Goal: Transaction & Acquisition: Purchase product/service

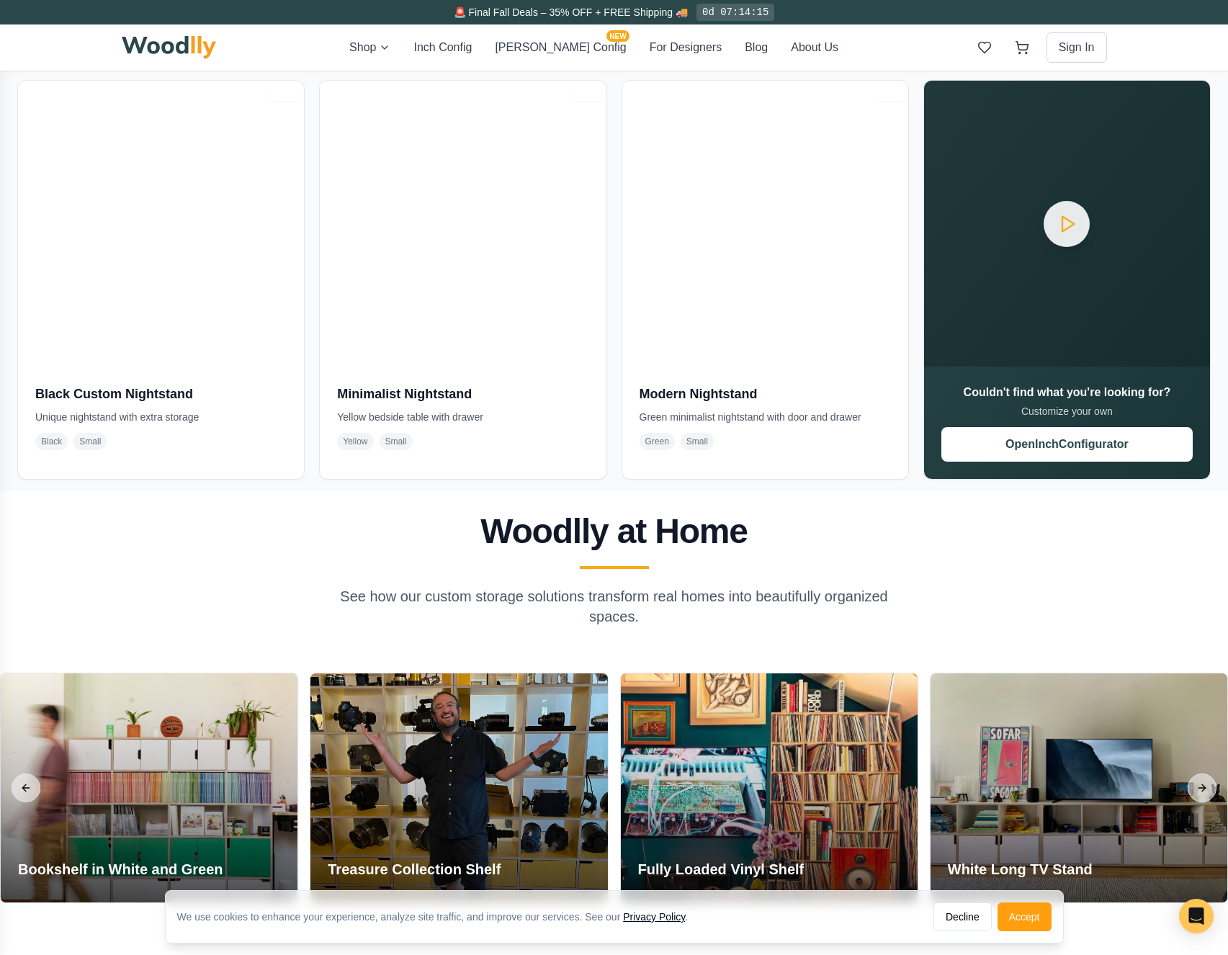
scroll to position [6915, 0]
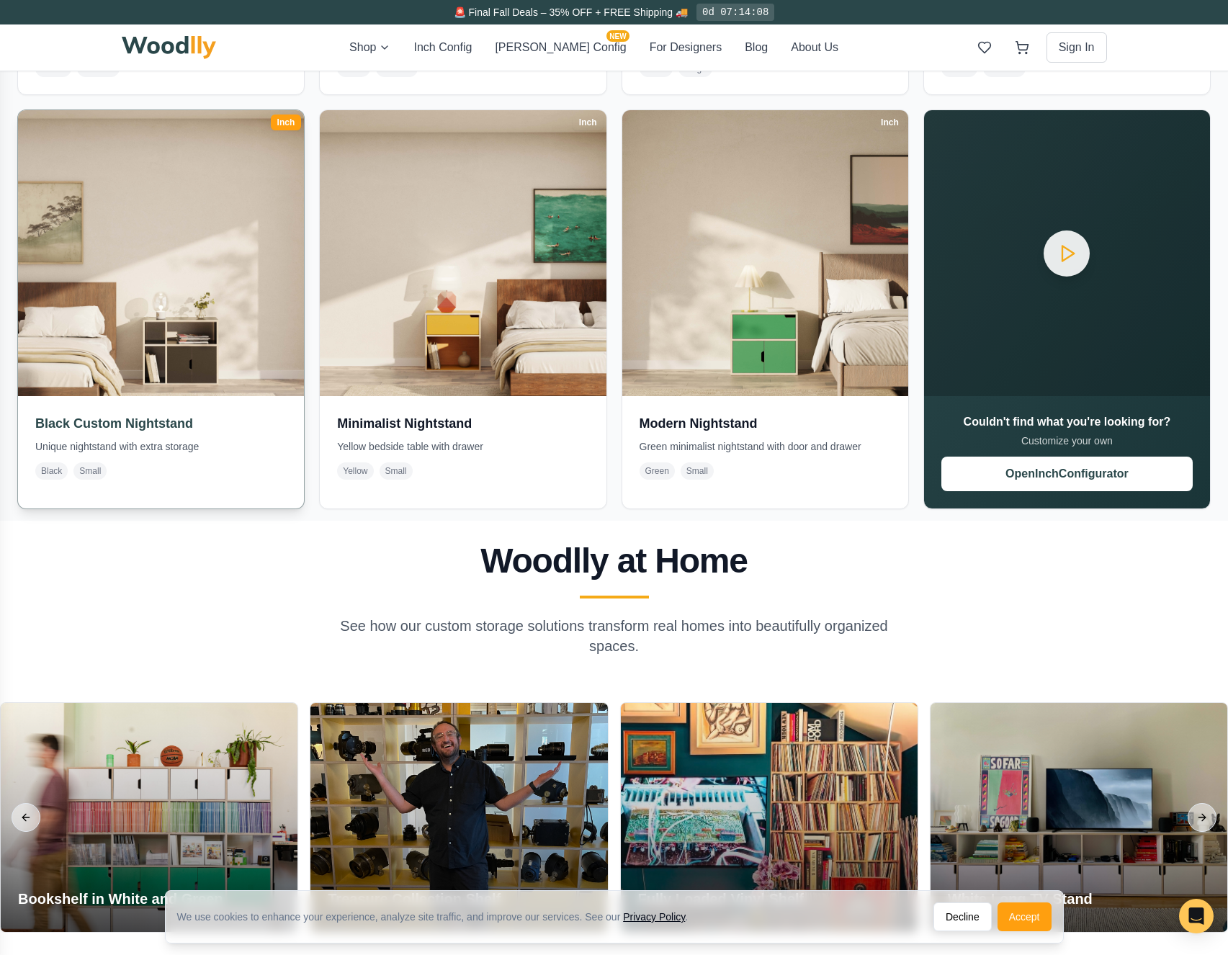
click at [153, 294] on img at bounding box center [161, 253] width 300 height 300
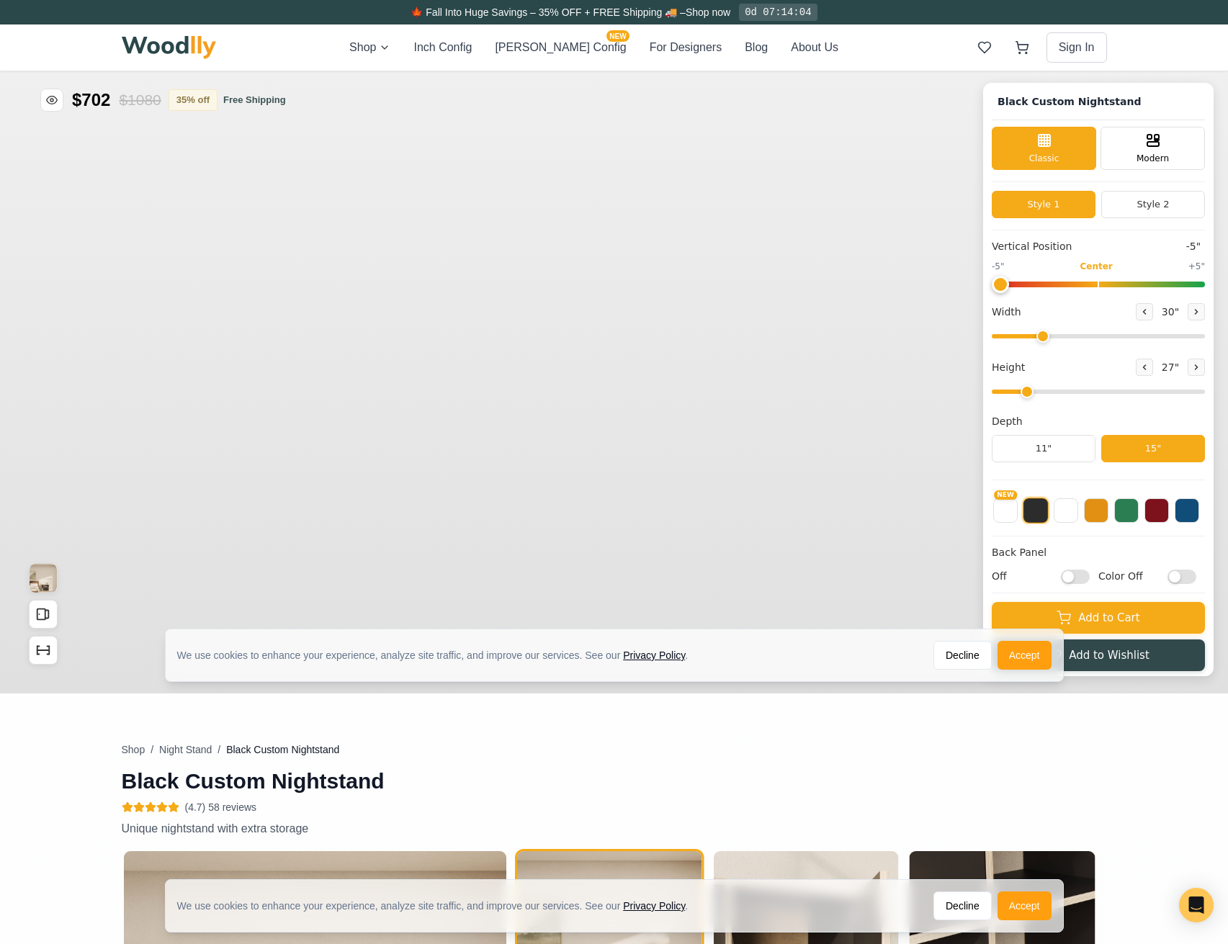
type input "-5"
type input "30"
type input "2"
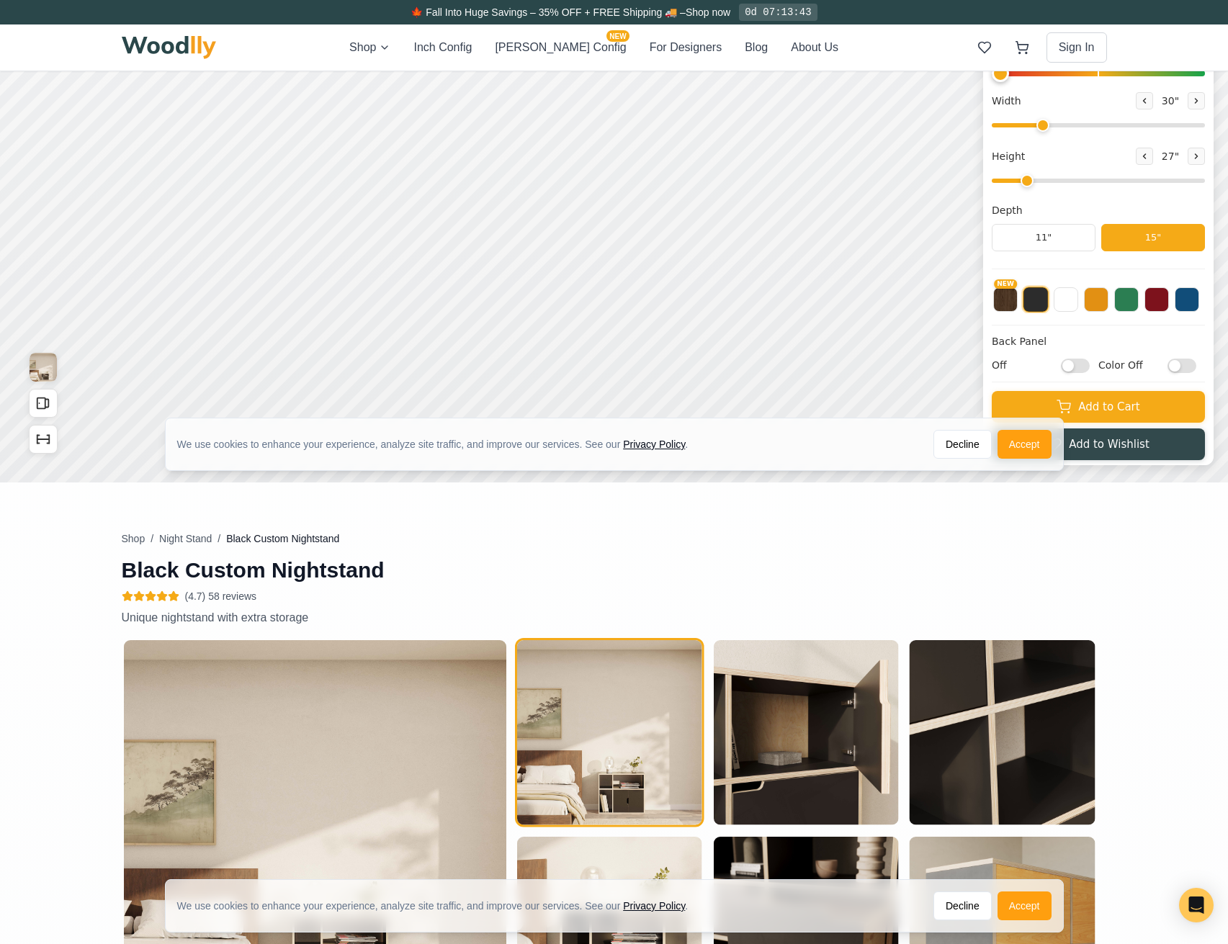
scroll to position [86, 0]
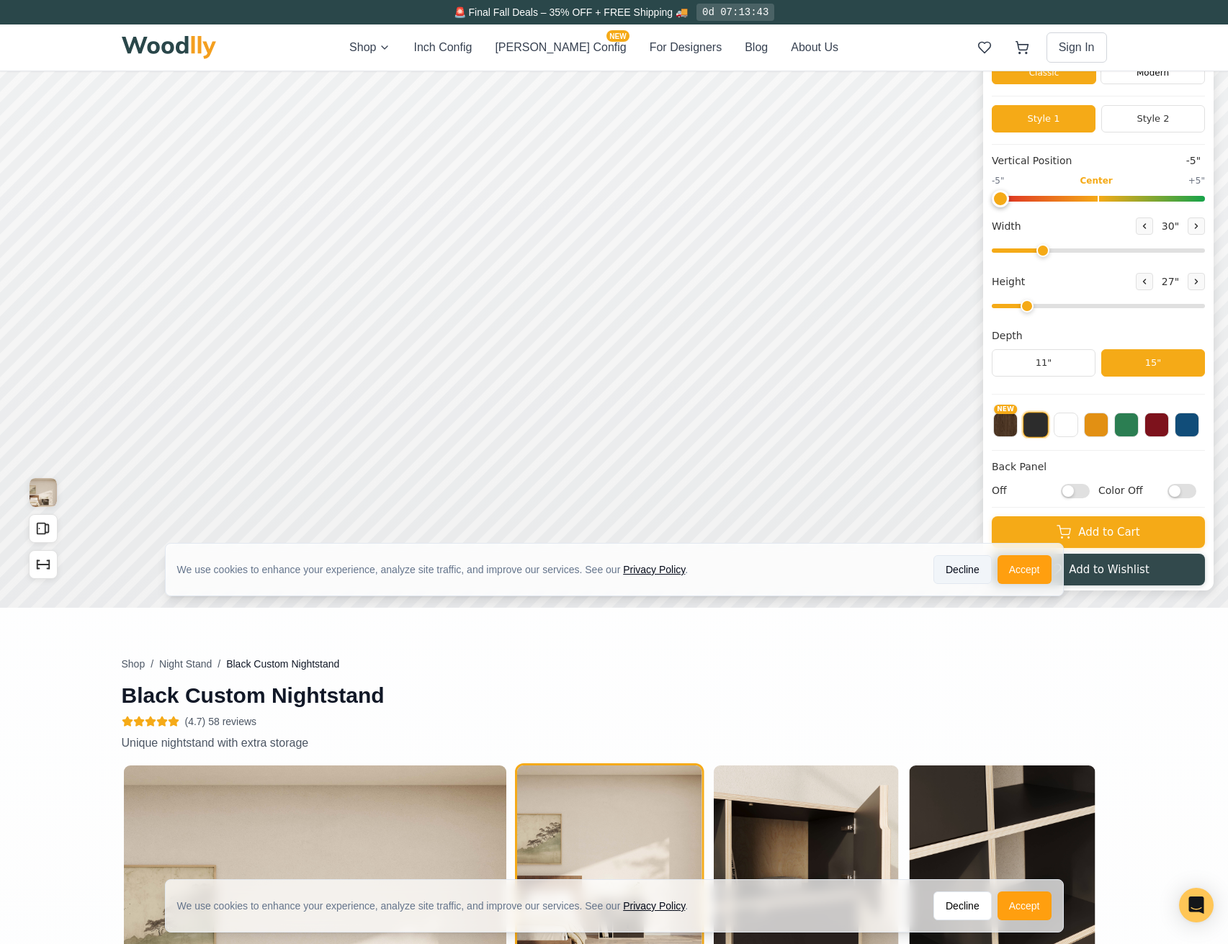
click at [965, 566] on button "Decline" at bounding box center [962, 569] width 58 height 29
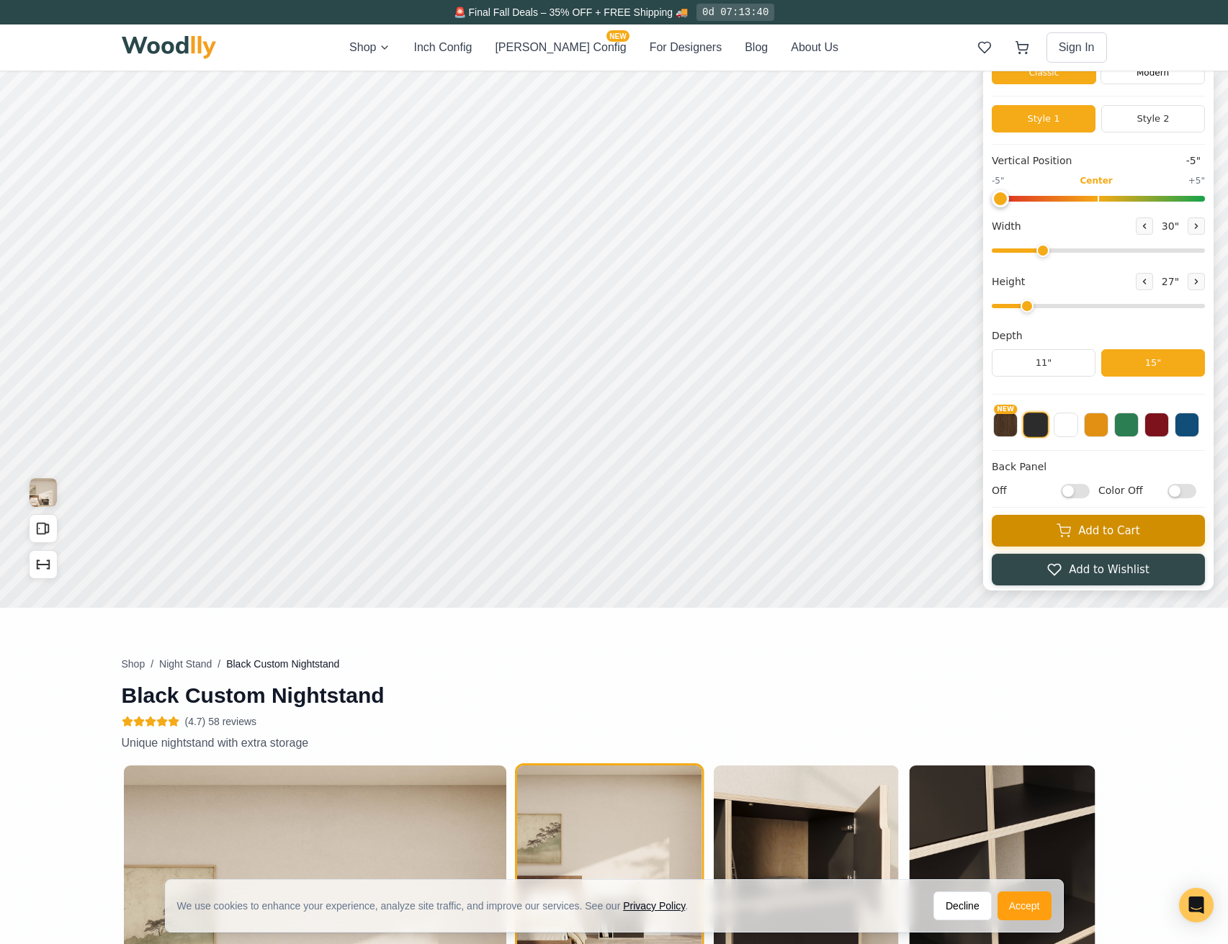
click at [1128, 534] on button "Add to Cart" at bounding box center [1098, 531] width 213 height 32
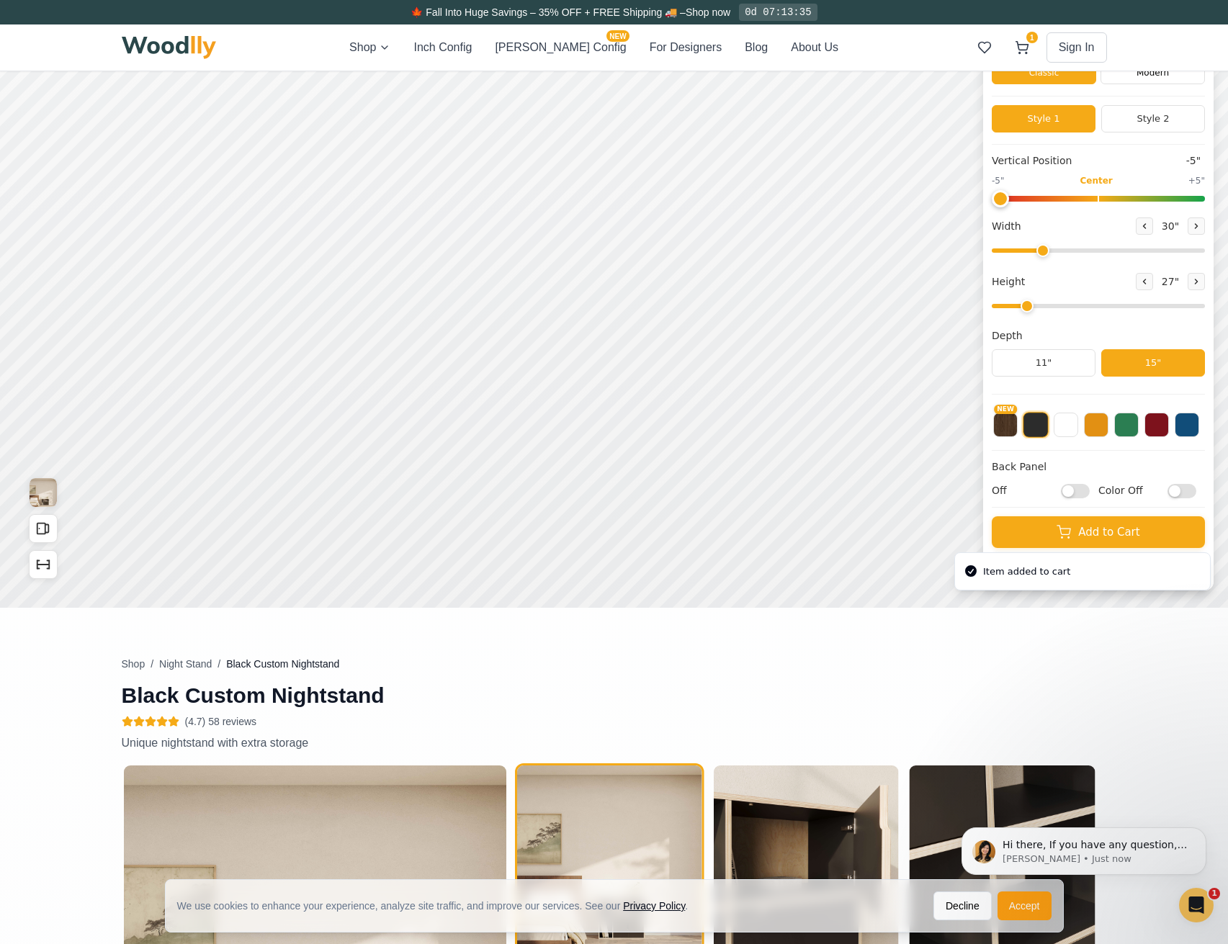
scroll to position [0, 0]
click at [1025, 45] on icon at bounding box center [1022, 47] width 14 height 14
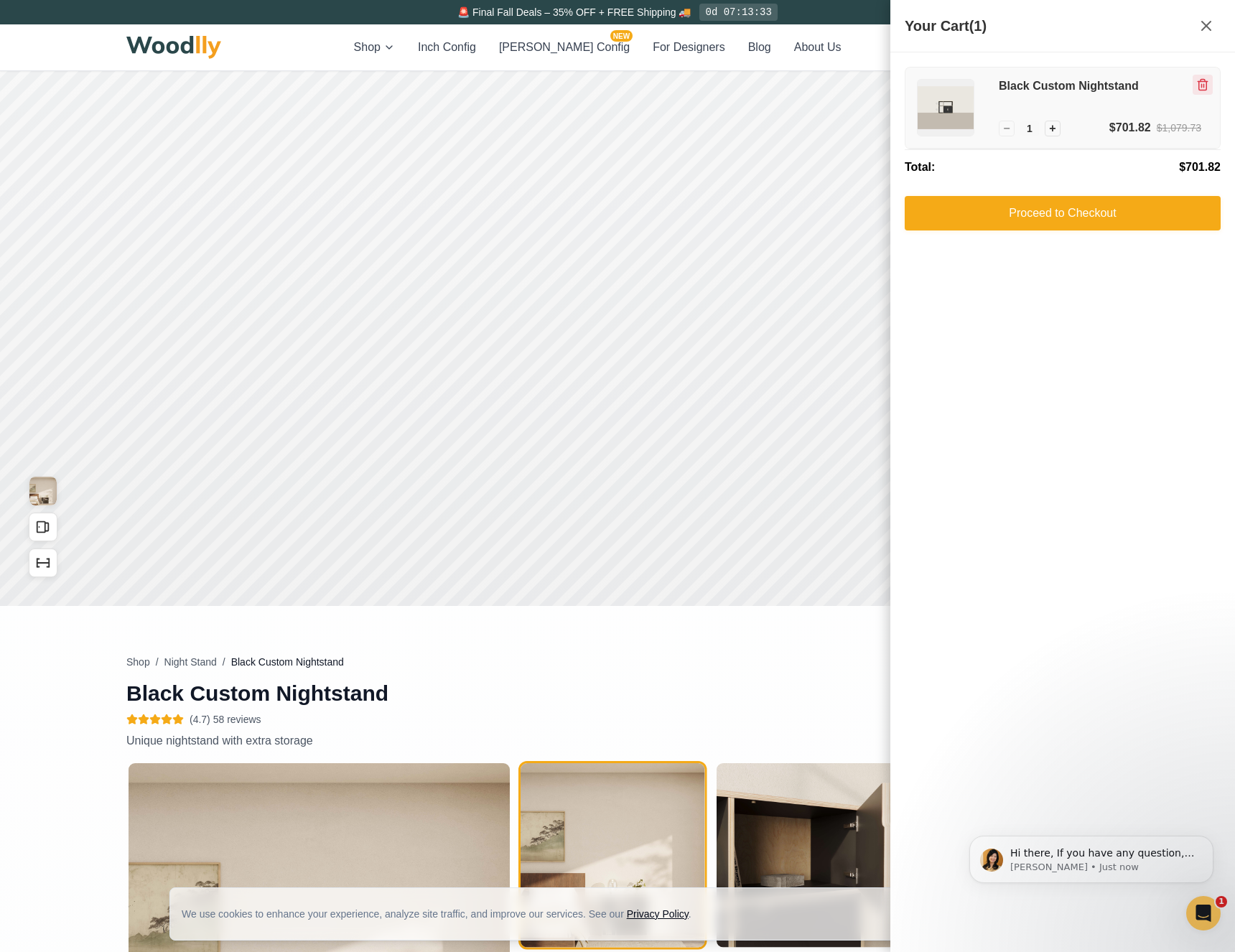
click at [1205, 84] on icon "Remove item" at bounding box center [1202, 85] width 13 height 13
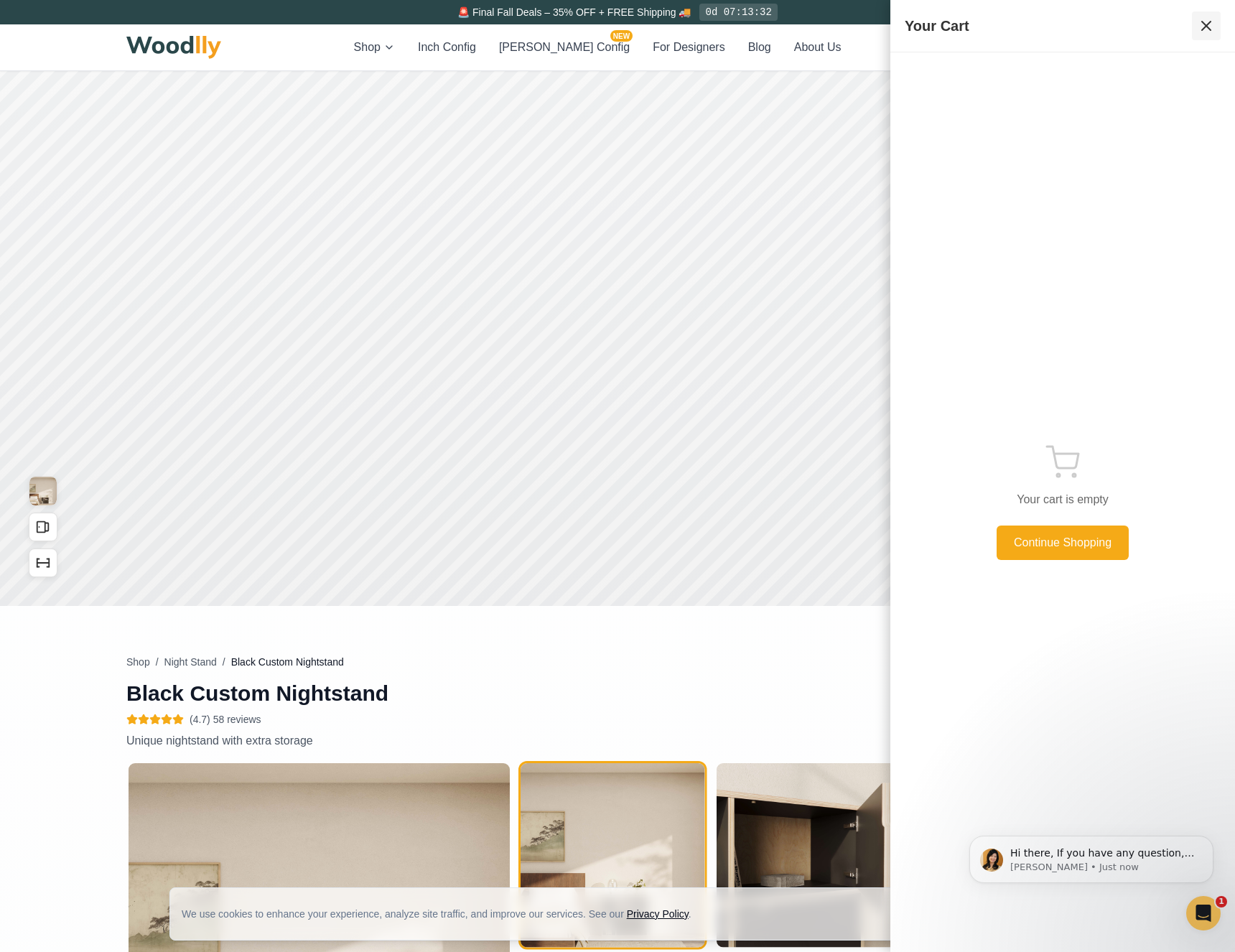
click at [1207, 24] on icon at bounding box center [1206, 26] width 9 height 9
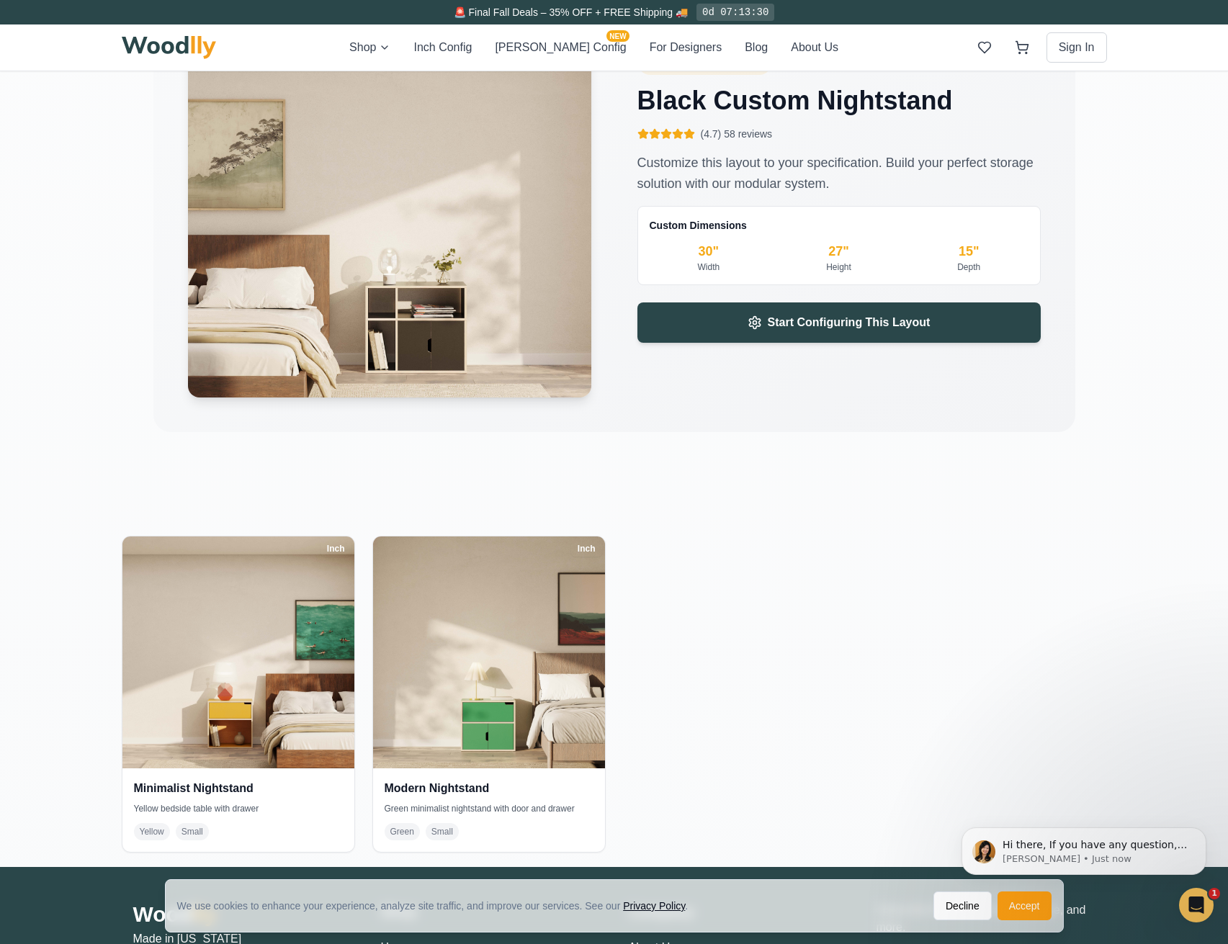
scroll to position [2506, 0]
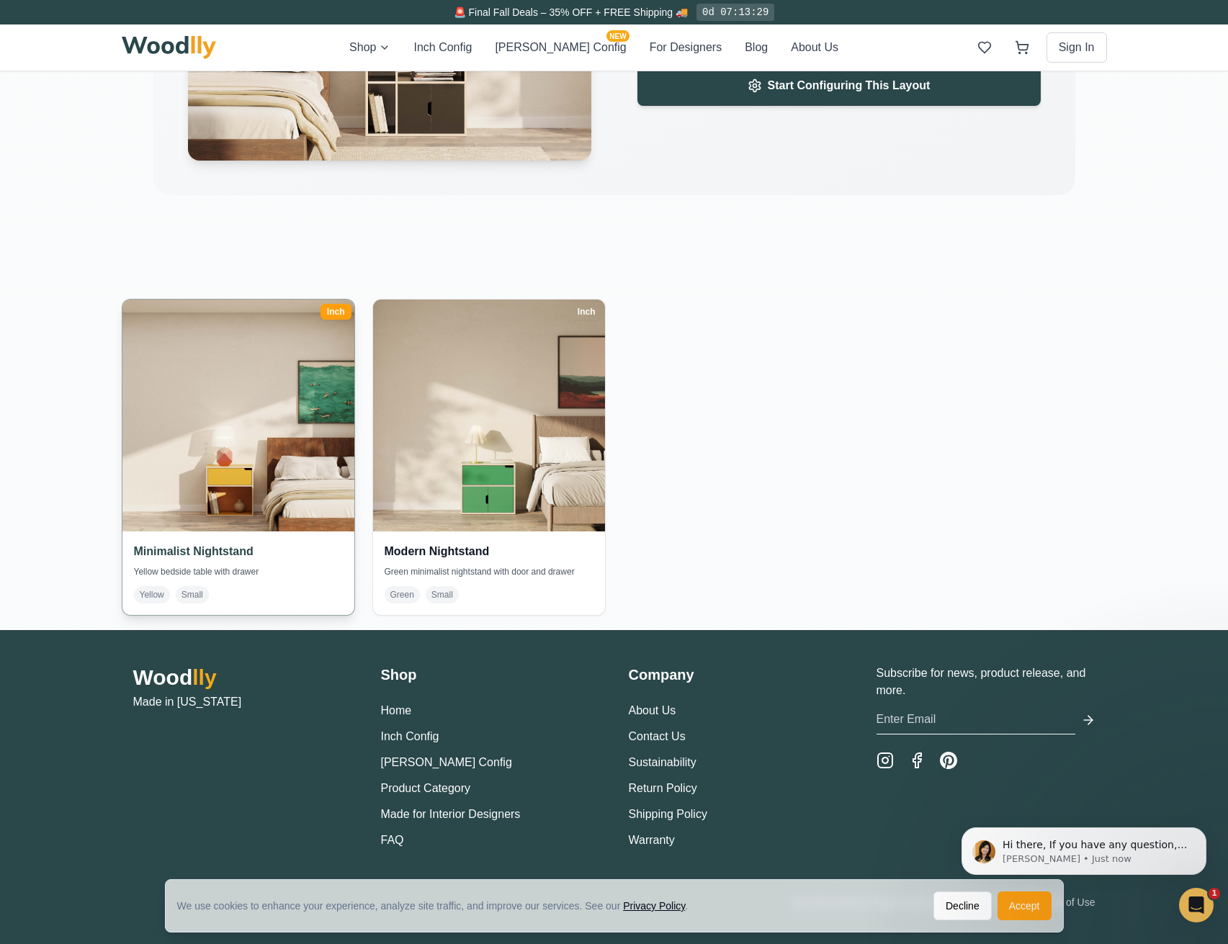
click at [238, 400] on img at bounding box center [237, 415] width 243 height 243
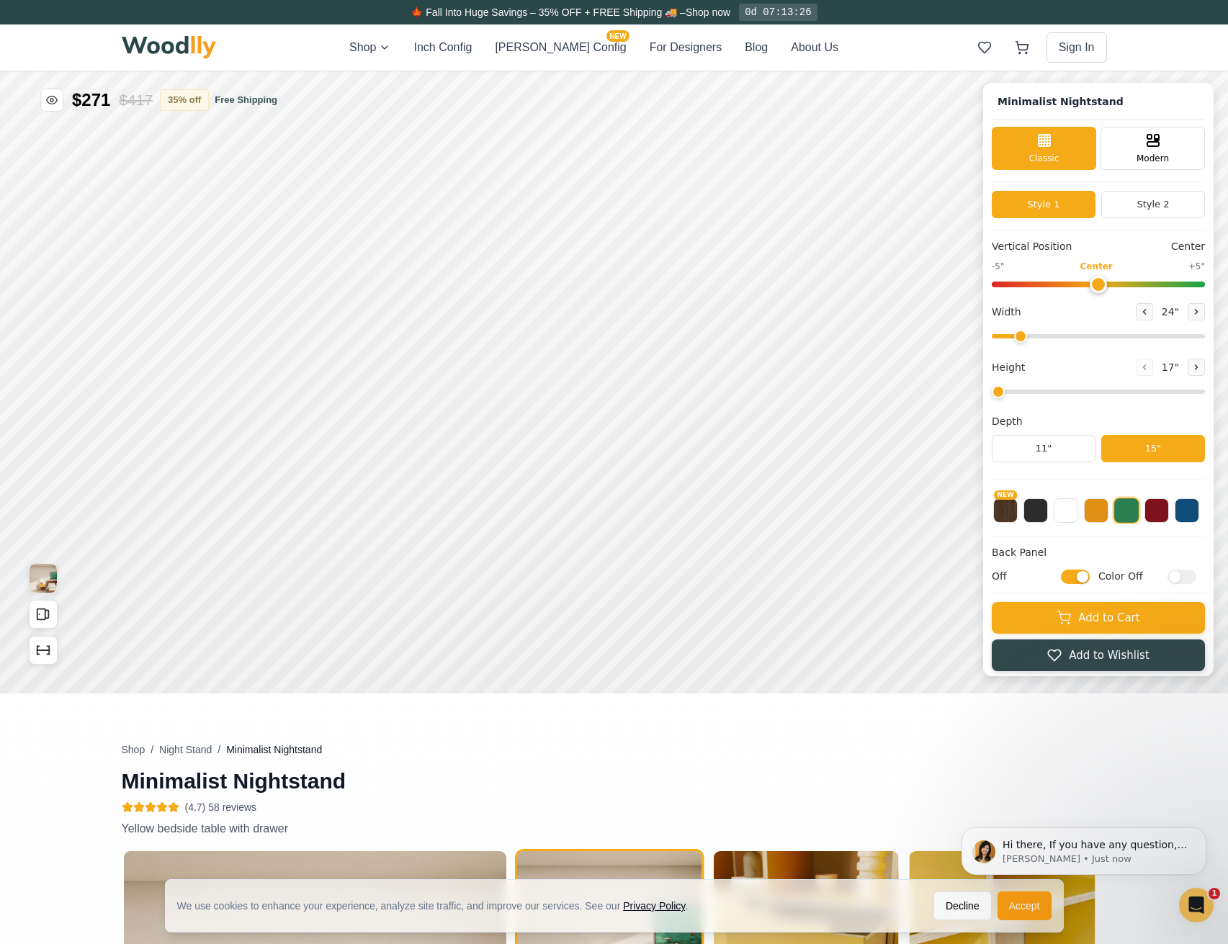
type input "25"
type input "2"
checkbox input "true"
click at [1114, 621] on button "Add to Cart" at bounding box center [1098, 617] width 213 height 32
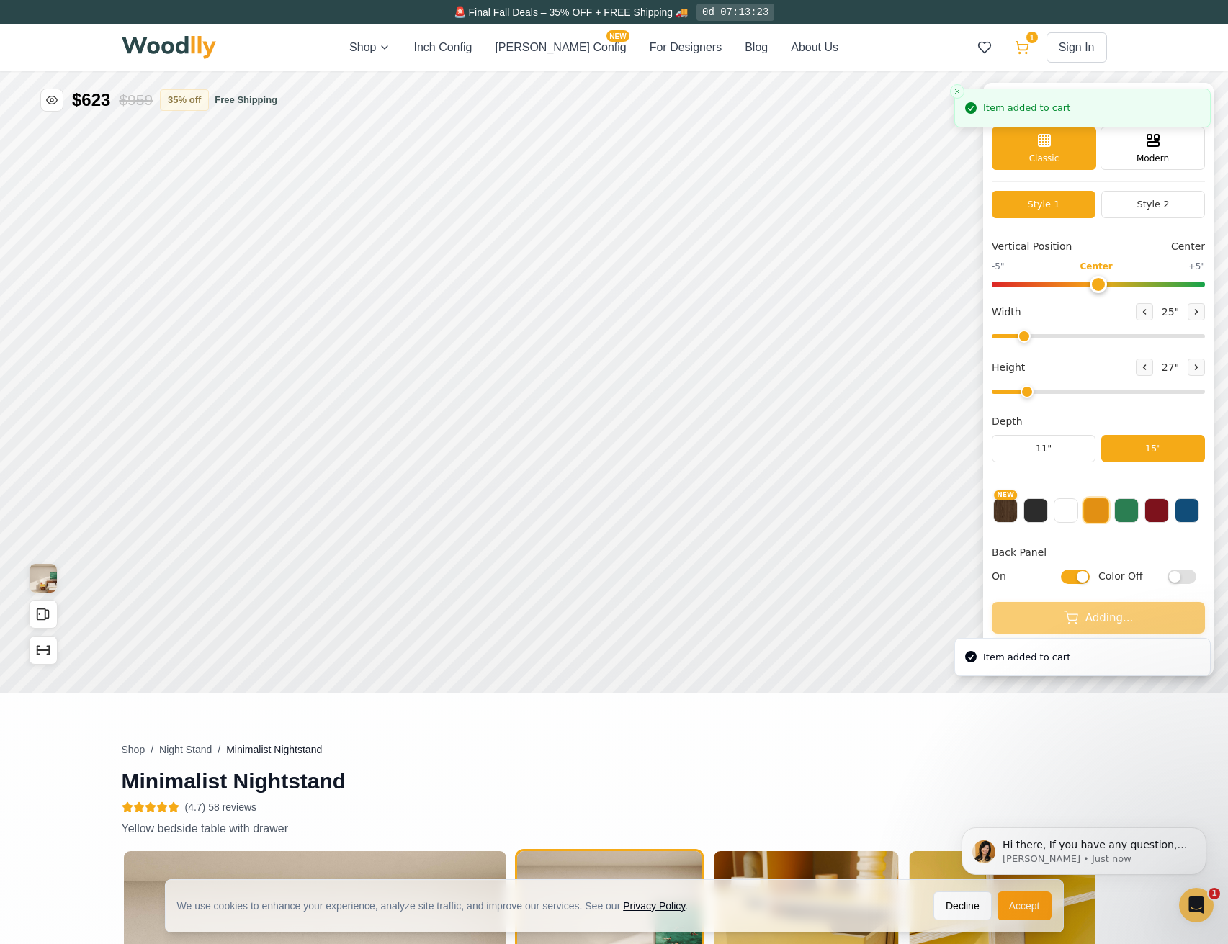
click at [1018, 50] on icon at bounding box center [1022, 47] width 14 height 14
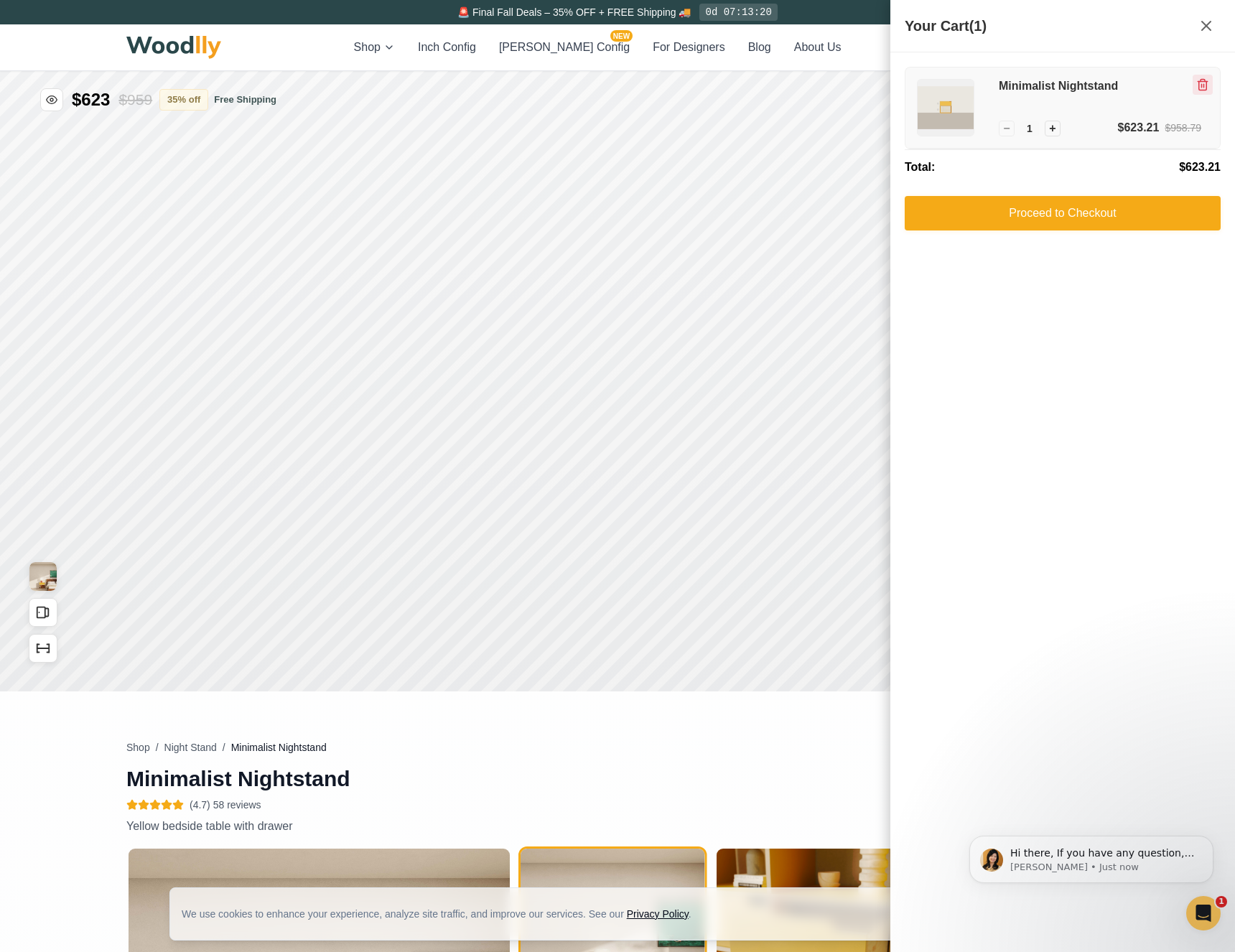
click at [1197, 86] on icon "Remove item" at bounding box center [1202, 85] width 13 height 13
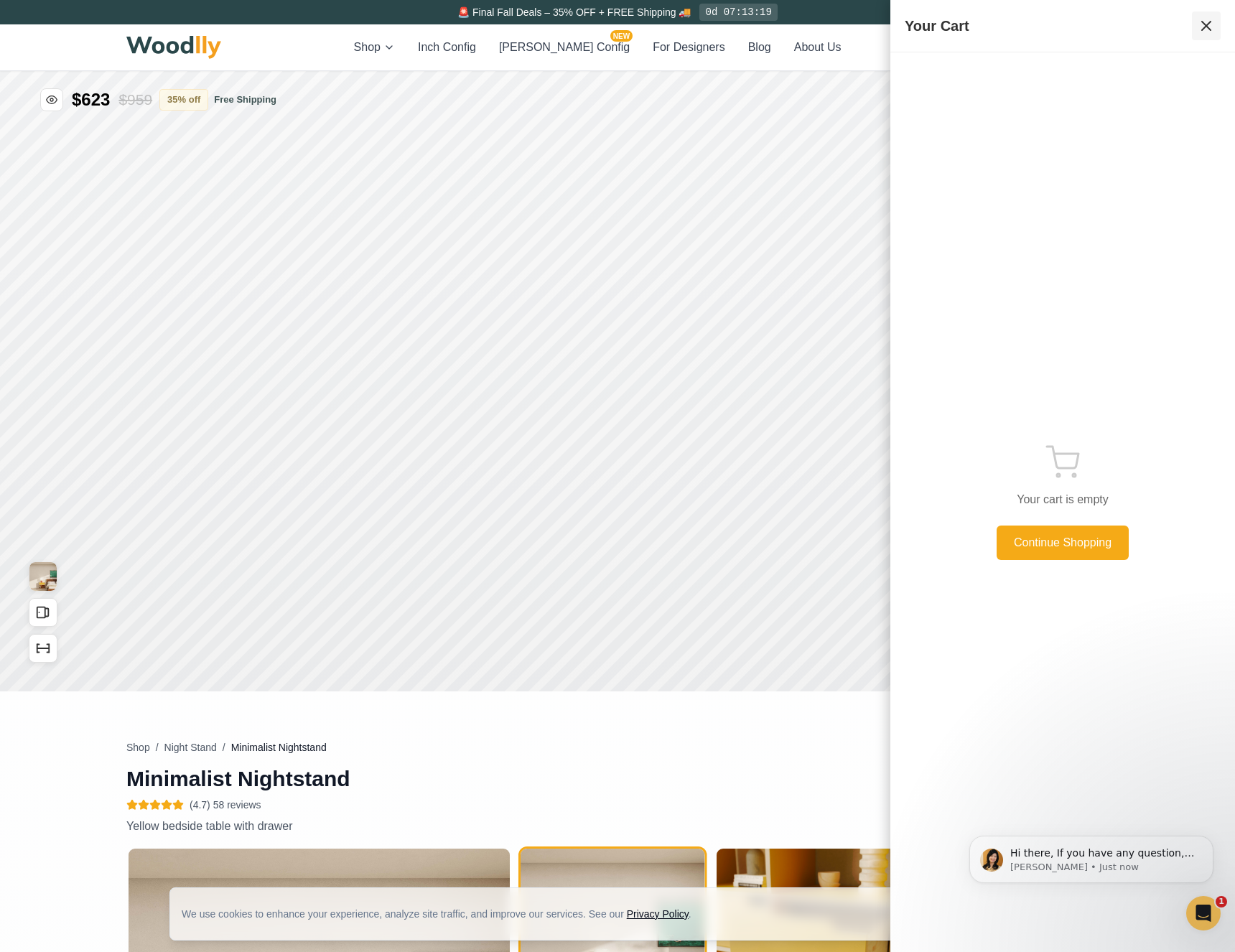
click at [1207, 22] on icon at bounding box center [1205, 25] width 17 height 17
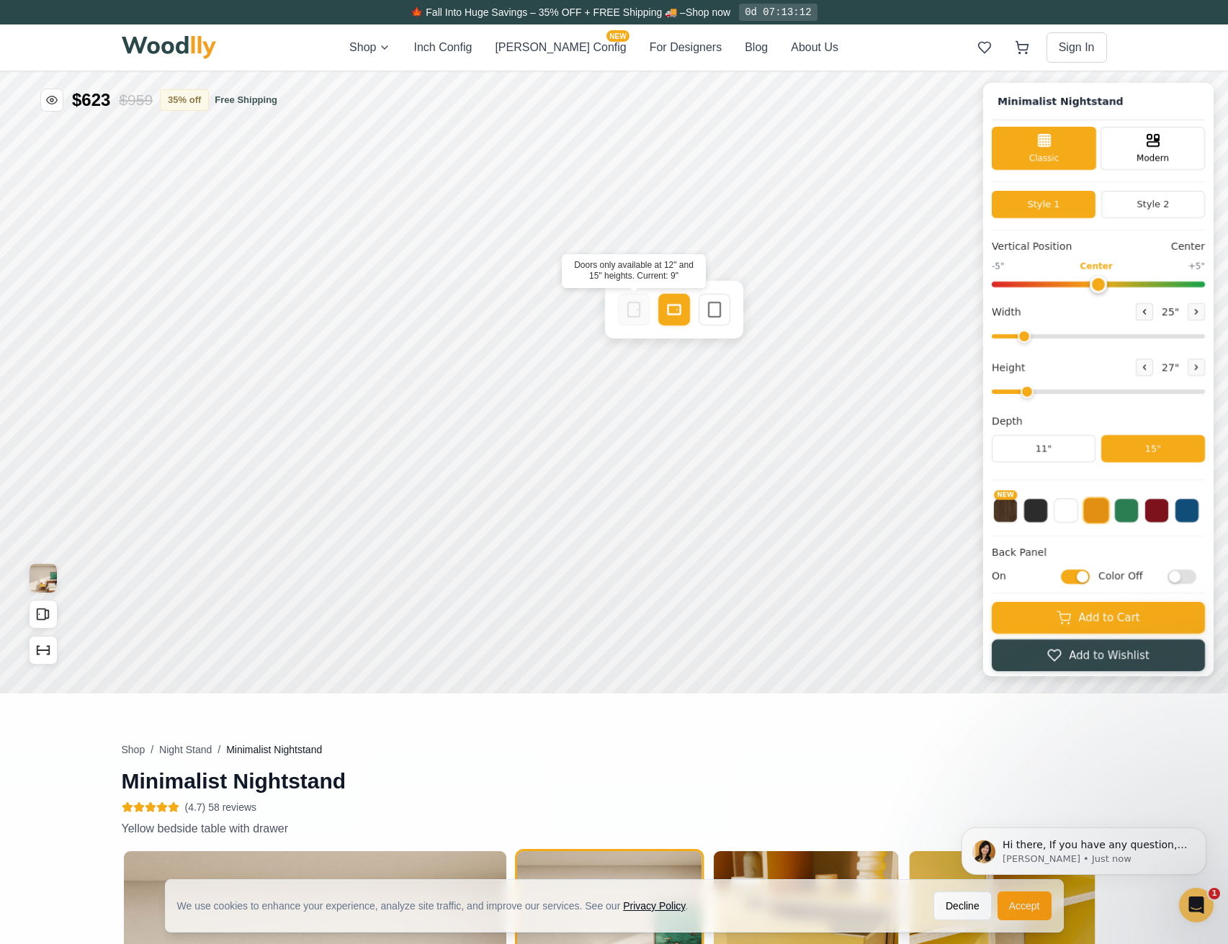
click at [633, 318] on div at bounding box center [634, 310] width 32 height 32
click at [722, 315] on icon at bounding box center [714, 309] width 17 height 17
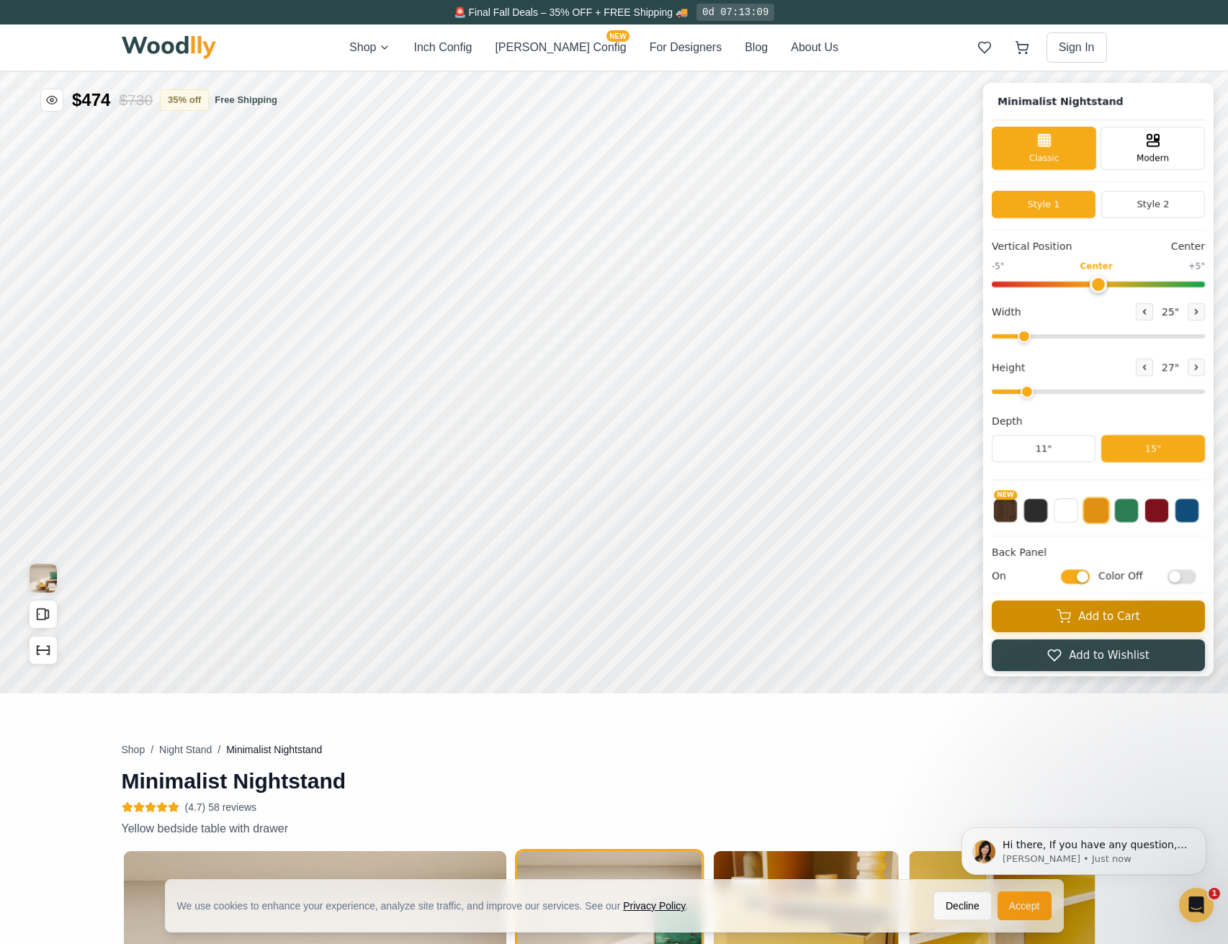
click at [1088, 614] on button "Add to Cart" at bounding box center [1098, 617] width 213 height 32
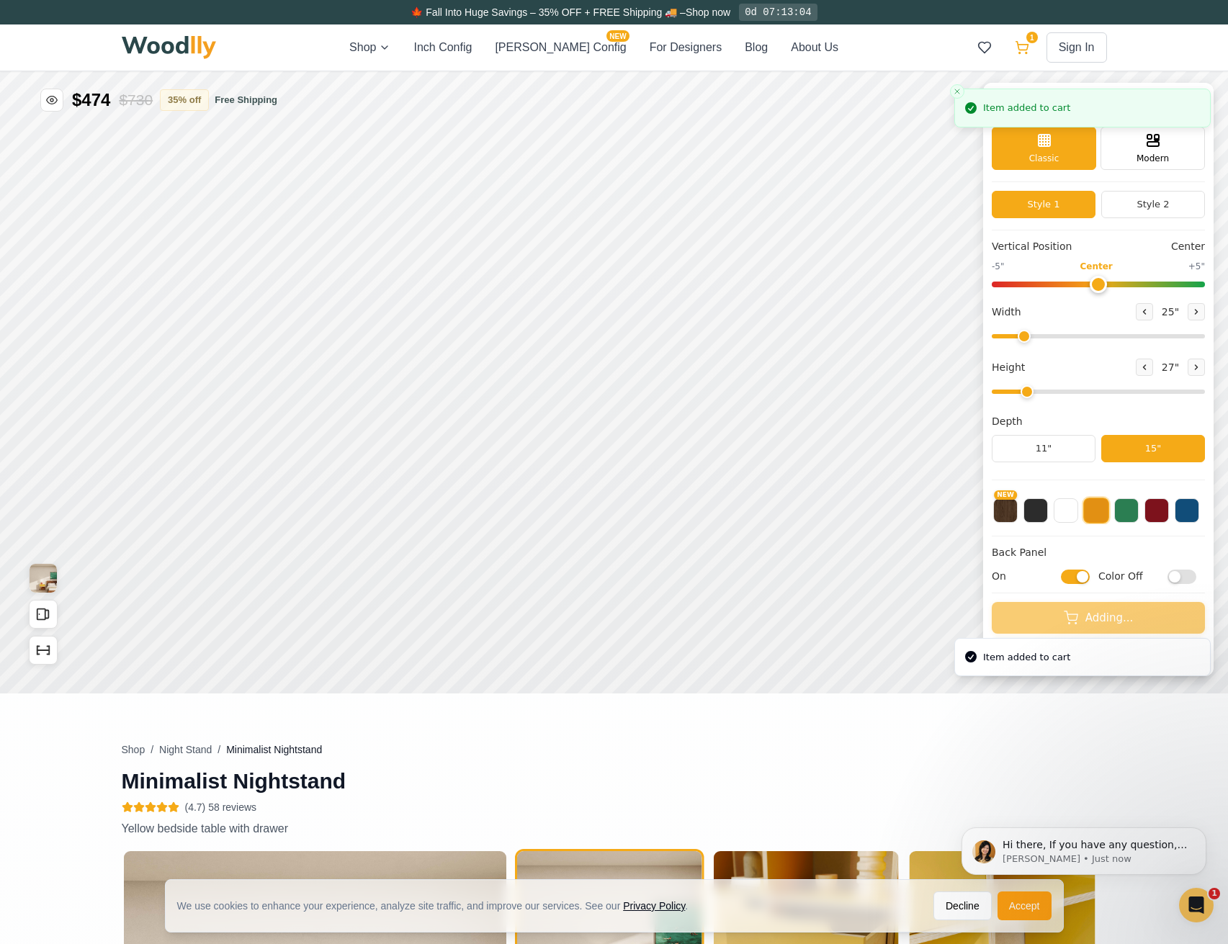
click at [1020, 45] on icon at bounding box center [1022, 46] width 12 height 9
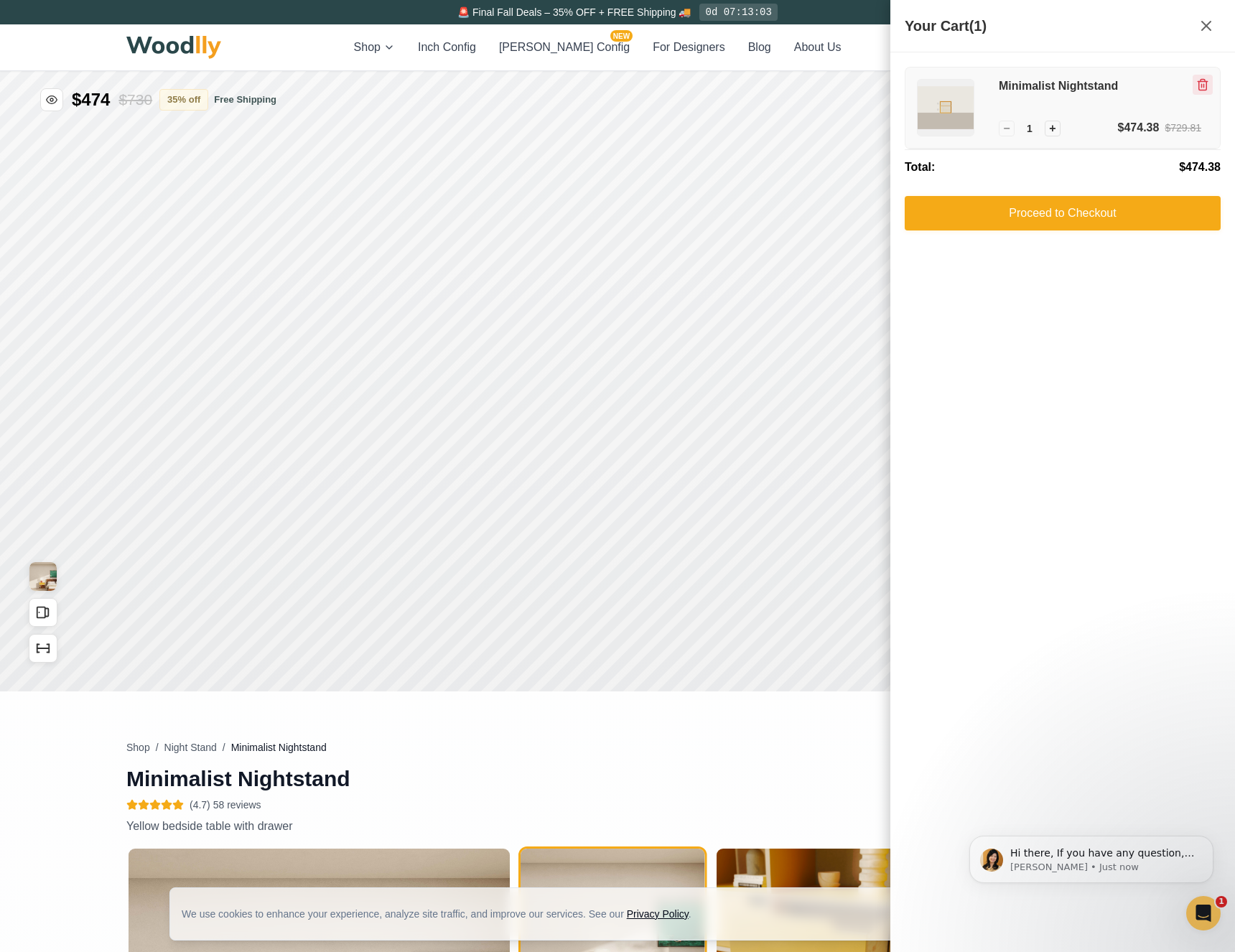
click at [1210, 79] on button "Remove item" at bounding box center [1202, 85] width 20 height 20
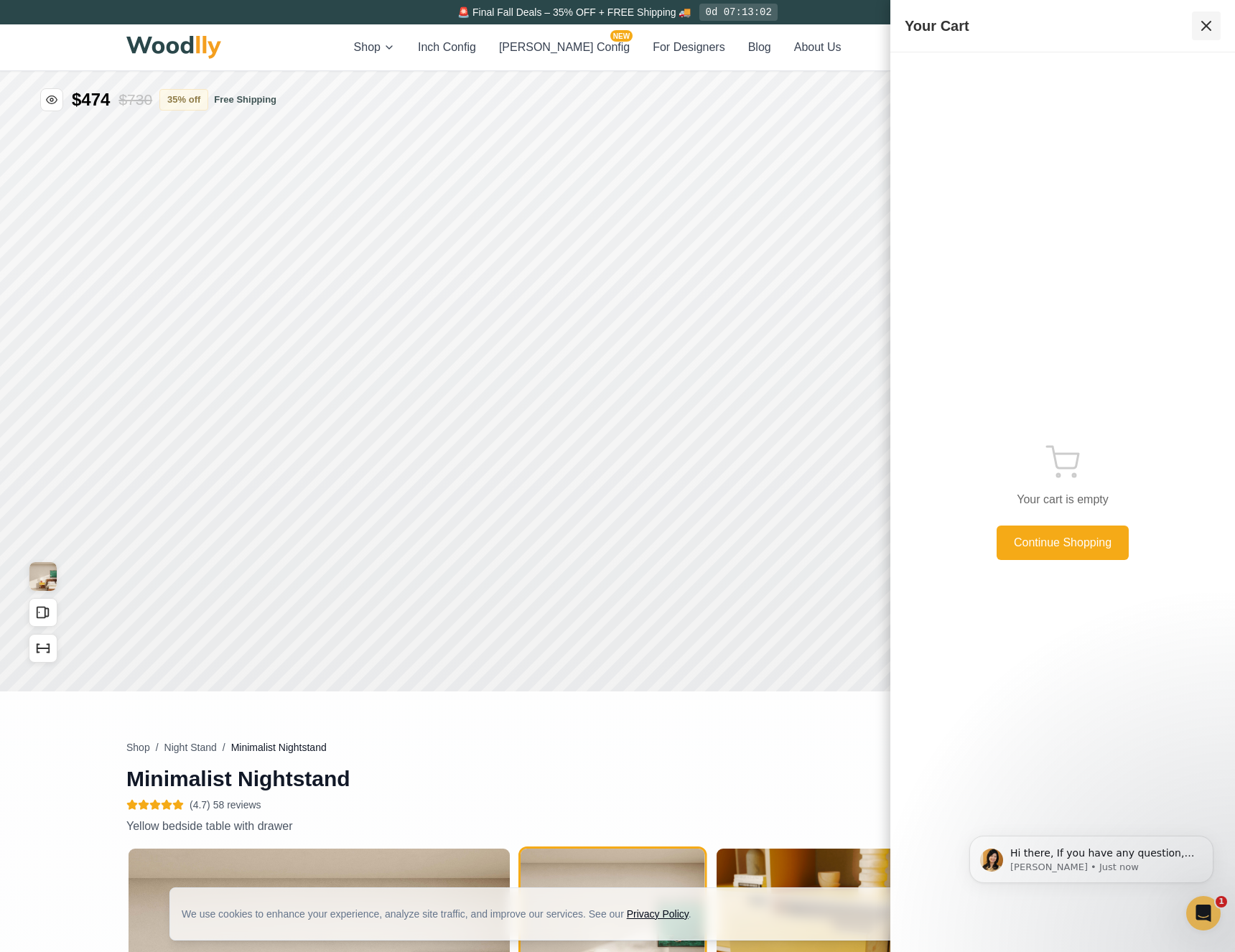
click at [1208, 26] on icon at bounding box center [1205, 25] width 17 height 17
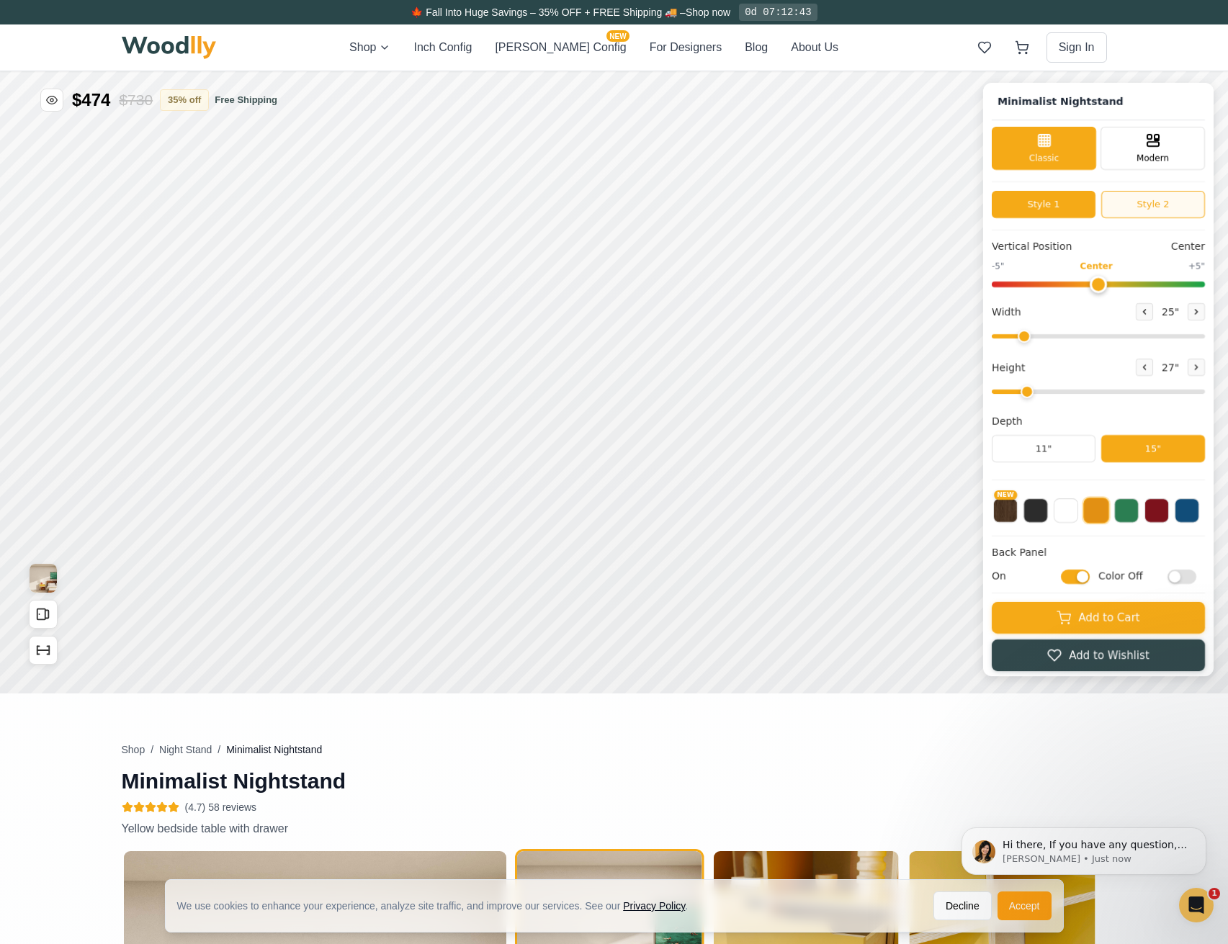
click at [1141, 200] on button "Style 2" at bounding box center [1153, 204] width 104 height 27
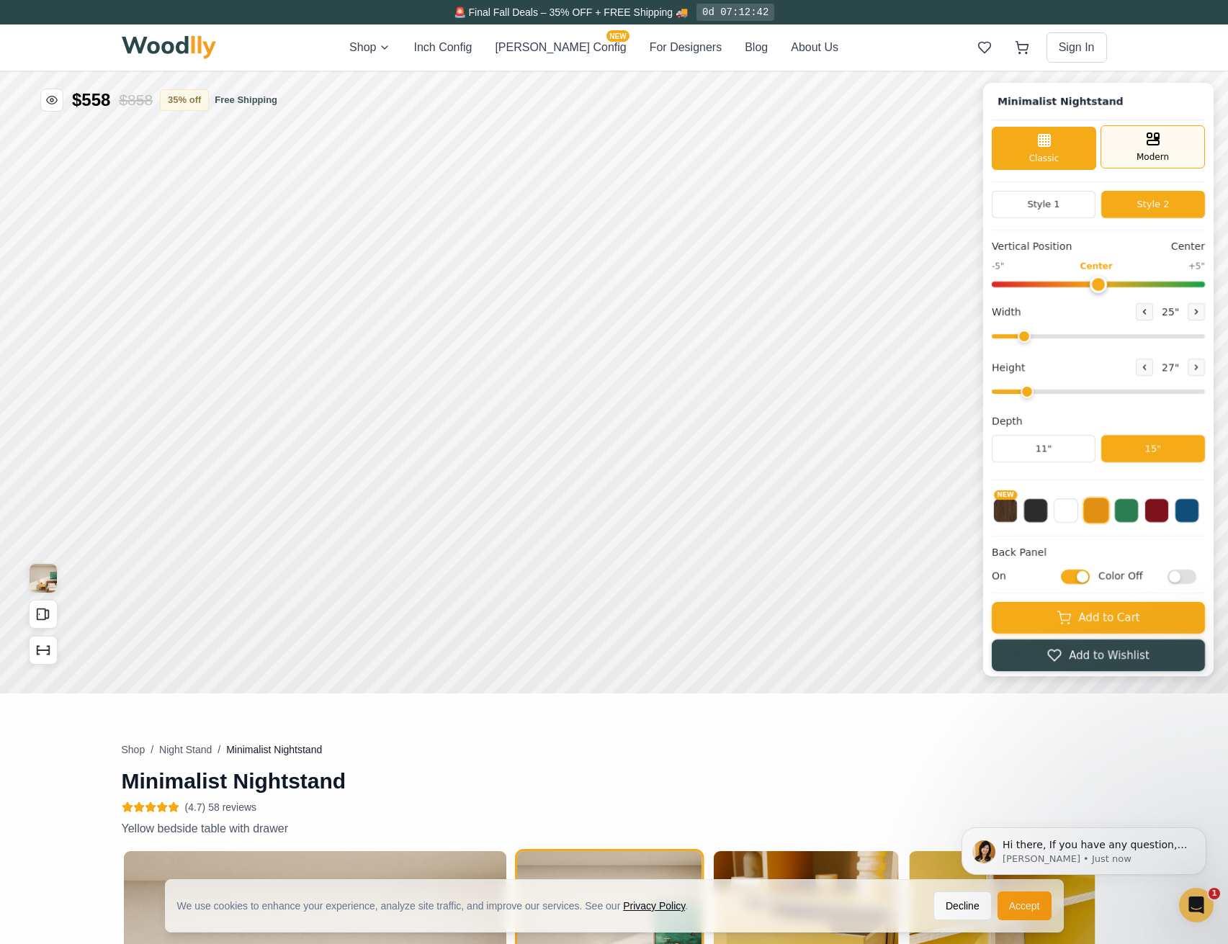
click at [1134, 156] on div "Modern" at bounding box center [1153, 146] width 104 height 43
click at [1057, 149] on div "Classic" at bounding box center [1044, 146] width 104 height 43
click at [1088, 205] on button "Style 1" at bounding box center [1044, 204] width 104 height 27
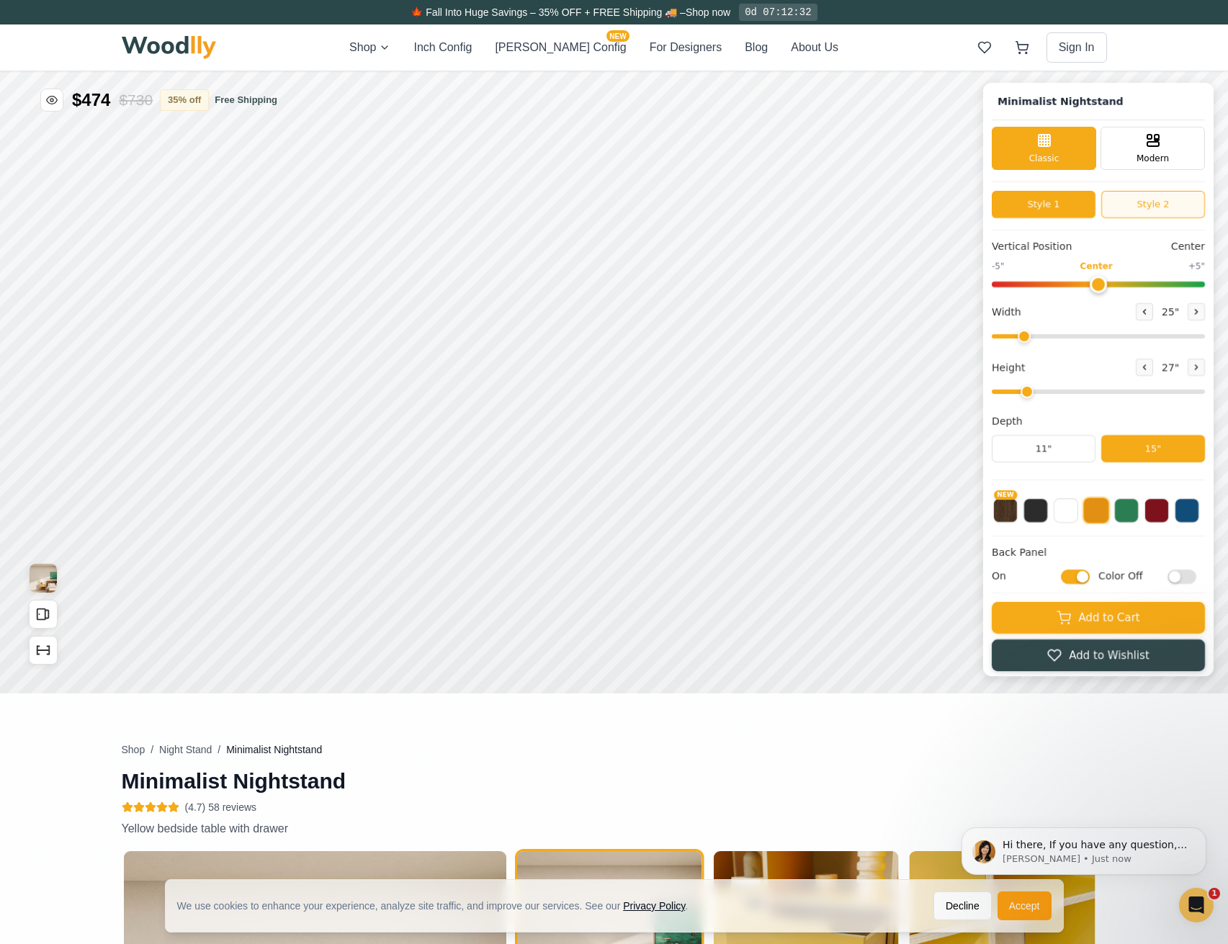
click at [1157, 207] on button "Style 2" at bounding box center [1153, 204] width 104 height 27
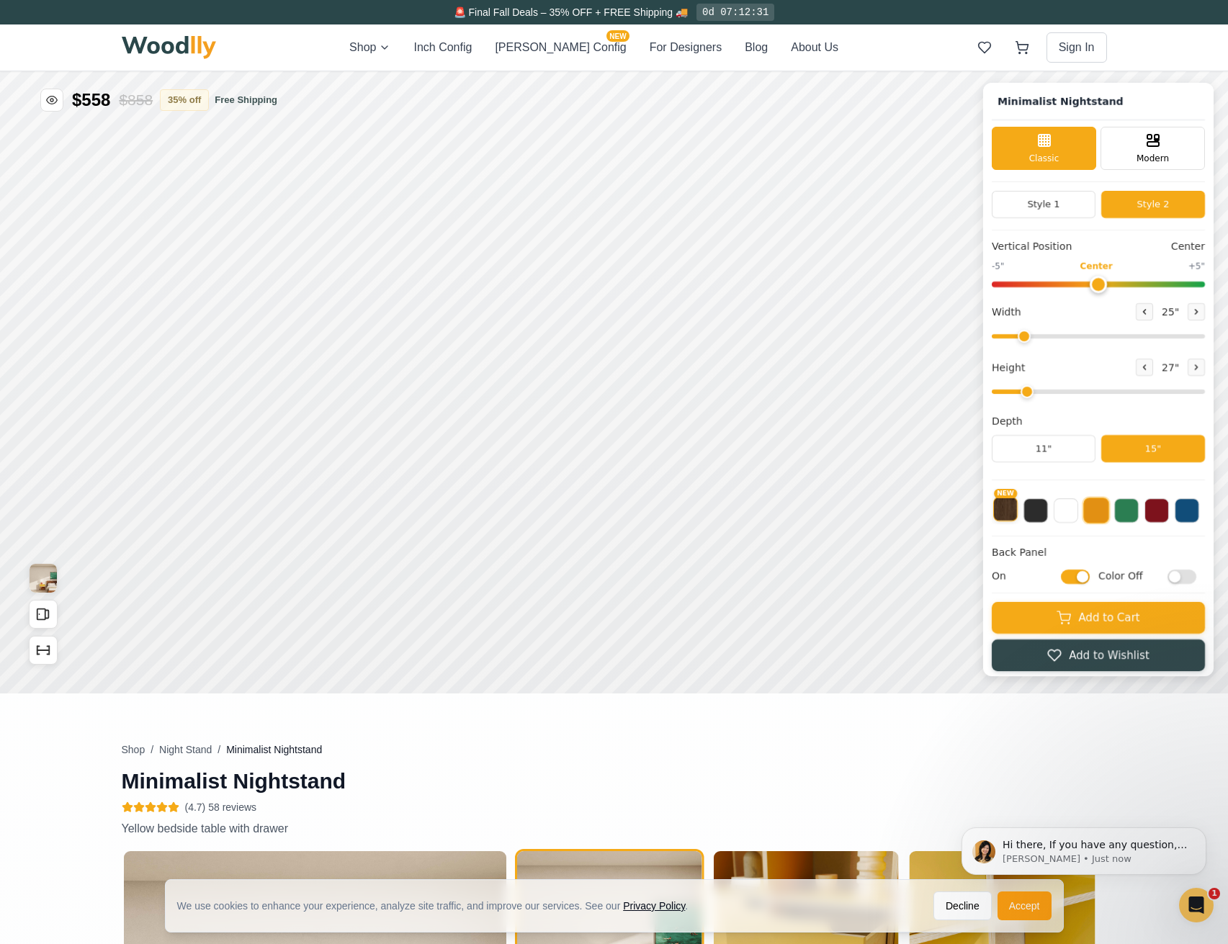
click at [1018, 513] on button "NEW" at bounding box center [1005, 509] width 24 height 24
click at [1048, 509] on button at bounding box center [1035, 509] width 24 height 24
click at [1106, 513] on button at bounding box center [1096, 509] width 24 height 24
click at [1129, 514] on button at bounding box center [1126, 509] width 24 height 24
click at [1199, 512] on button at bounding box center [1187, 509] width 24 height 24
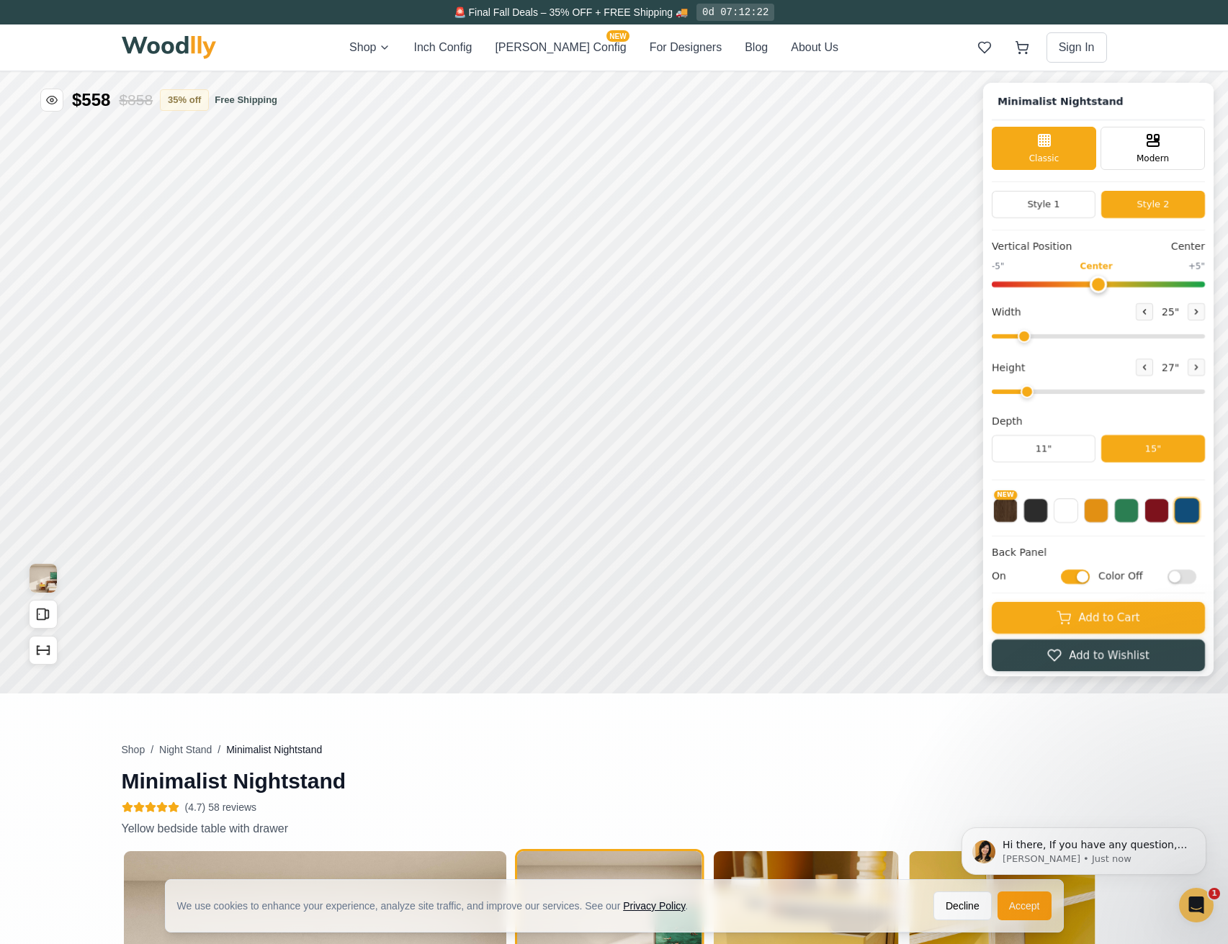
click at [1196, 576] on input "Color Off" at bounding box center [1182, 577] width 29 height 14
checkbox input "true"
